Goal: Information Seeking & Learning: Learn about a topic

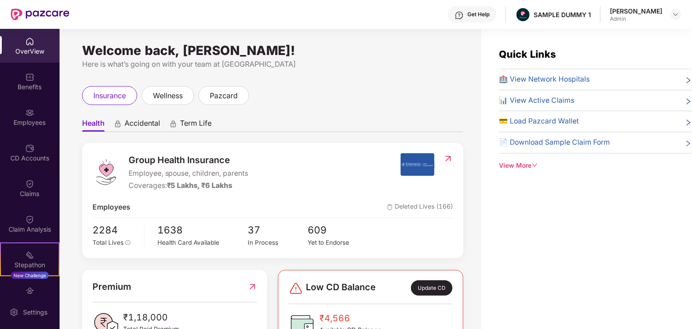
click at [196, 161] on span "Group Health Insurance" at bounding box center [189, 160] width 120 height 14
click at [173, 173] on span "Employee, spouse, children, parents" at bounding box center [189, 173] width 120 height 11
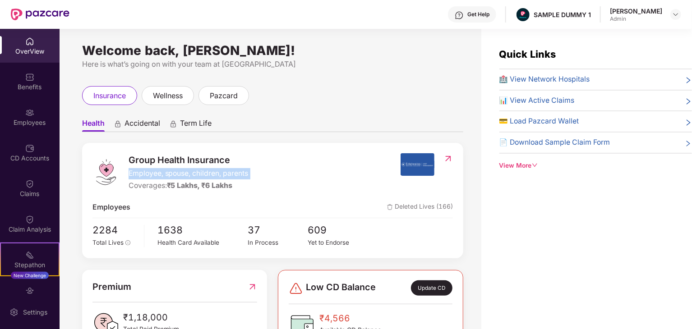
click at [173, 173] on span "Employee, spouse, children, parents" at bounding box center [189, 173] width 120 height 11
click at [149, 181] on div "Coverages: ₹5 Lakhs, ₹6 Lakhs" at bounding box center [189, 185] width 120 height 11
click at [41, 50] on div "OverView" at bounding box center [30, 51] width 60 height 9
click at [139, 119] on span "Accidental" at bounding box center [142, 125] width 36 height 13
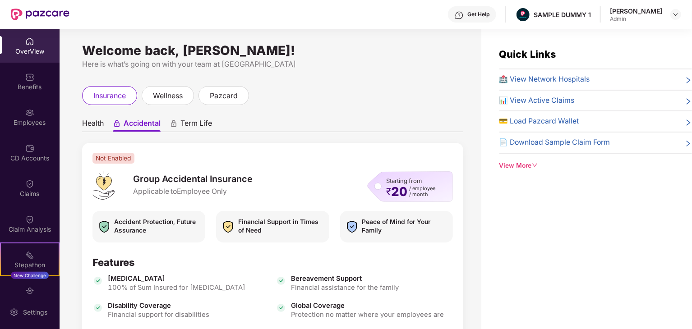
click at [180, 122] on div "Term Life" at bounding box center [191, 125] width 42 height 13
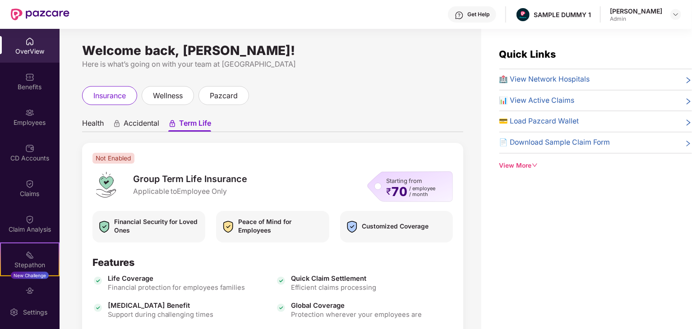
click at [92, 122] on span "Health" at bounding box center [93, 125] width 22 height 13
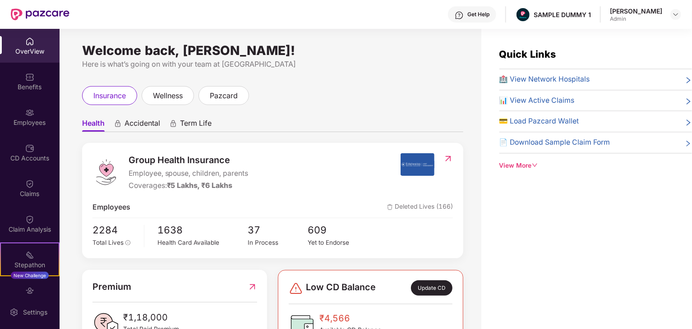
click at [145, 121] on span "Accidental" at bounding box center [142, 125] width 36 height 13
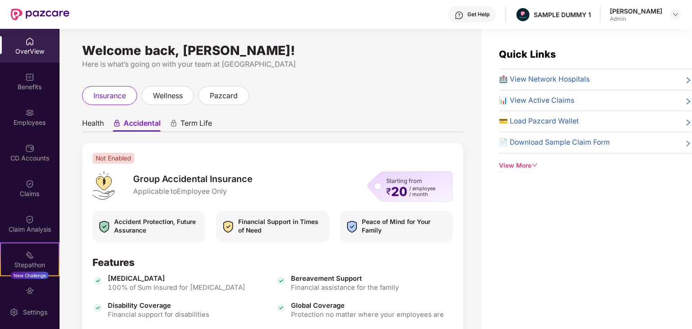
scroll to position [128, 0]
